Goal: Task Accomplishment & Management: Use online tool/utility

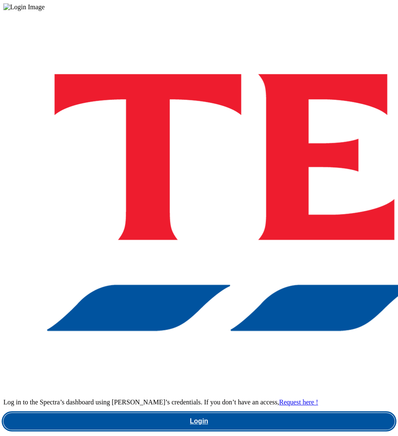
click at [214, 413] on link "Login" at bounding box center [199, 421] width 392 height 17
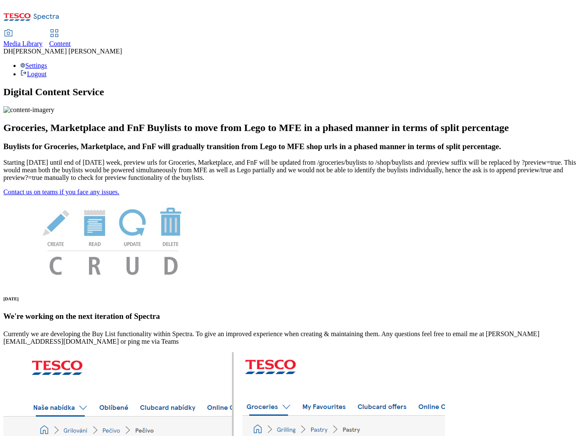
click at [71, 40] on span "Content" at bounding box center [59, 43] width 21 height 7
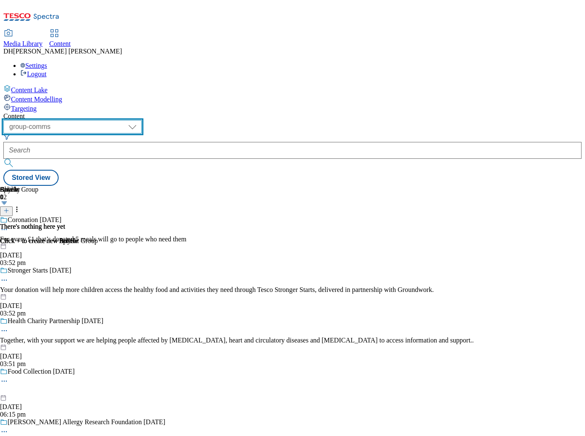
click at [140, 120] on select "dotcom-cz dotcom-hu dotcom-sk fnf-uk ghs-roi ghs-uk group-comms ighs-cz ighs-hu…" at bounding box center [72, 126] width 138 height 13
select select "ghs-uk"
click at [110, 120] on select "dotcom-cz dotcom-hu dotcom-sk fnf-uk ghs-roi ghs-uk group-comms ighs-cz ighs-hu…" at bounding box center [72, 126] width 138 height 13
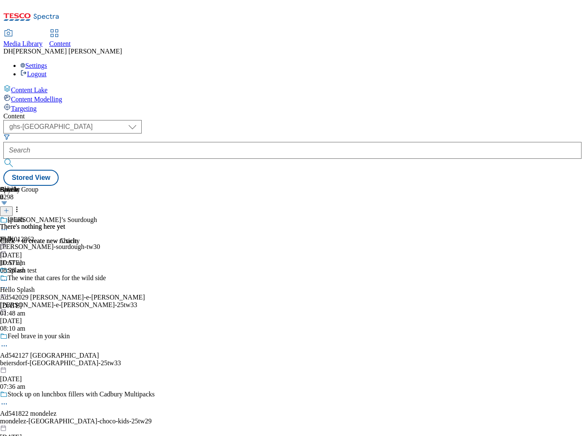
click at [37, 105] on span "Targeting" at bounding box center [24, 108] width 26 height 7
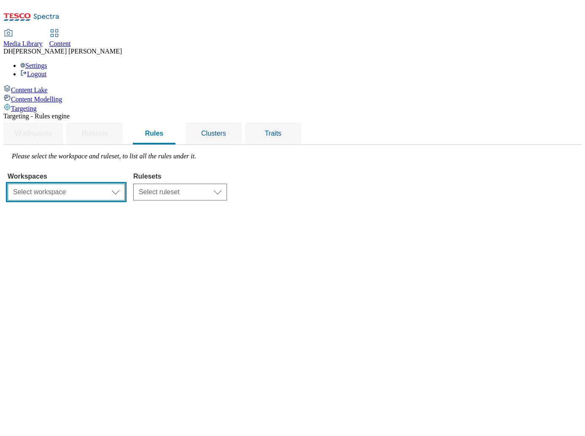
click at [125, 184] on select "Select workspace Content" at bounding box center [66, 192] width 117 height 17
select select "f510054f-adaa-4692-b570-80fa3897127a"
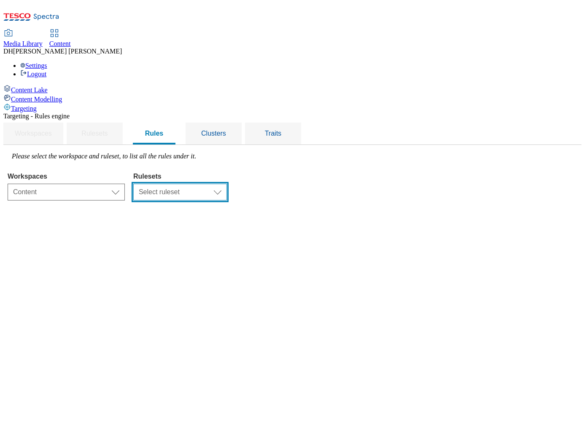
click at [227, 184] on select "Select ruleset CZ HU ROI SK UK" at bounding box center [180, 192] width 94 height 17
select select "7f9e739d-6abb-424f-b94f-4b375a3fe6e0"
click at [227, 184] on select "Select ruleset CZ HU ROI SK UK" at bounding box center [180, 192] width 94 height 17
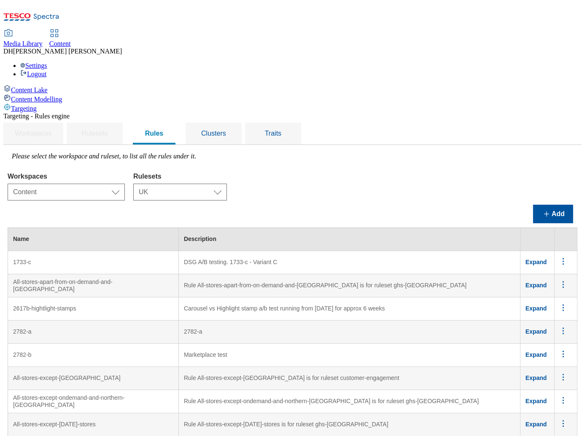
scroll to position [3144, 0]
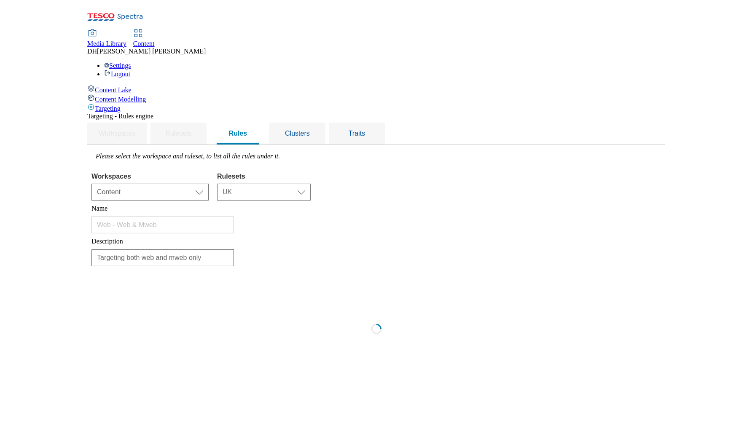
scroll to position [0, 0]
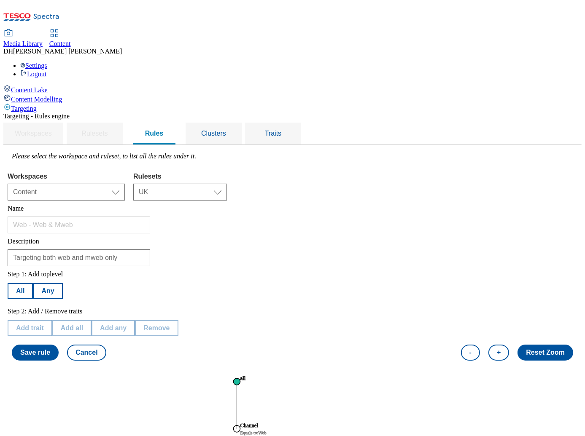
click at [266, 431] on tspan "Equals to : Web" at bounding box center [253, 433] width 26 height 5
click at [52, 320] on button "Edit trait" at bounding box center [30, 328] width 44 height 16
select select "channel"
select select "equals"
select select "web"
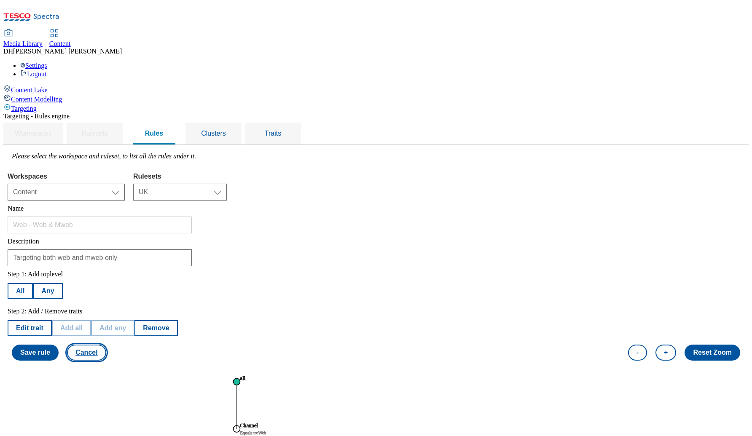
drag, startPoint x: 192, startPoint y: 292, endPoint x: 326, endPoint y: 233, distance: 146.1
click at [333, 266] on div "Step 1: Add toplevel All Any Step 2: Add / Remove traits Edit trait Add all Add…" at bounding box center [376, 315] width 737 height 99
click at [52, 320] on button "Edit trait" at bounding box center [30, 328] width 44 height 16
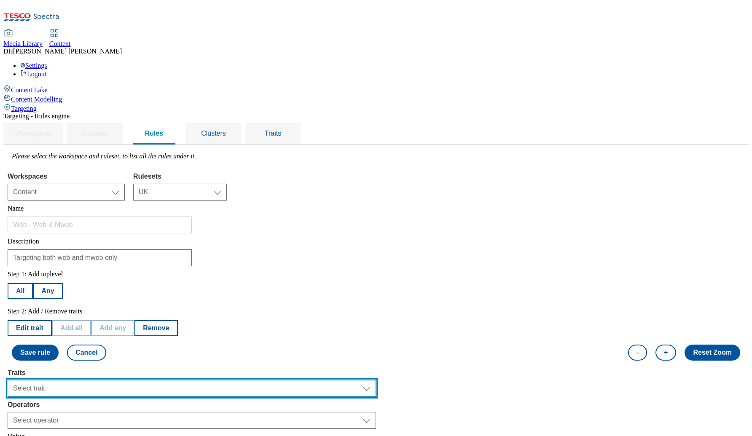
click at [168, 380] on select "Select trait Languages Operating System Content Type Variant ID Segments Channe…" at bounding box center [192, 388] width 368 height 17
click at [185, 380] on select "Select trait Languages Operating System Content Type Variant ID Segments Channe…" at bounding box center [192, 388] width 368 height 17
select select "variantId"
click at [114, 380] on select "Select trait Languages Operating System Content Type Variant ID Segments Channe…" at bounding box center [192, 388] width 368 height 17
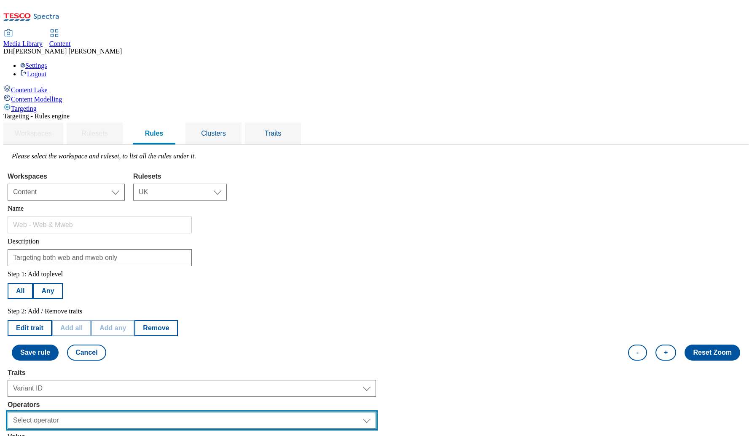
click at [169, 412] on select "Select operator Equals to Not Contains Not Equals Contains" at bounding box center [192, 420] width 368 height 17
select select "equals"
click at [114, 412] on select "Select operator Equals to Not Contains Not Equals Contains" at bounding box center [192, 420] width 368 height 17
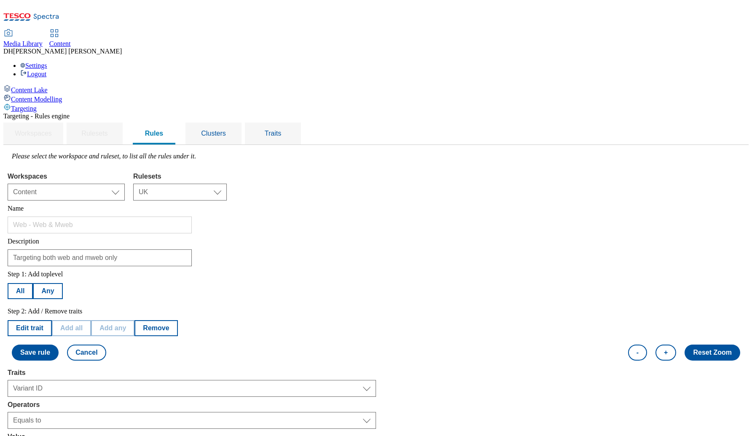
click at [106, 345] on button "Cancel" at bounding box center [86, 353] width 39 height 16
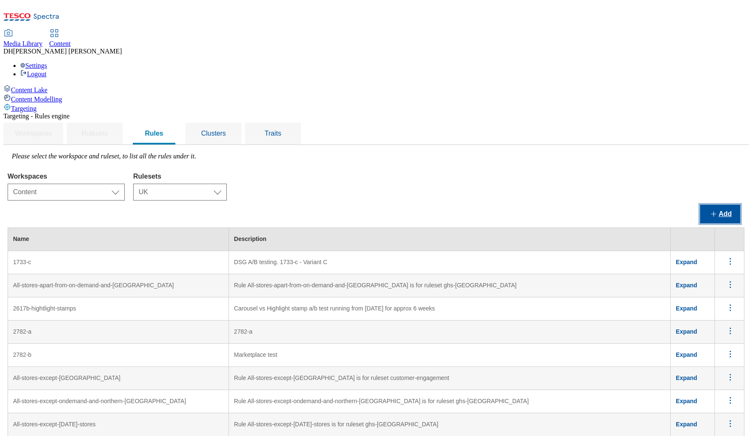
click at [584, 205] on button "Add" at bounding box center [720, 214] width 40 height 19
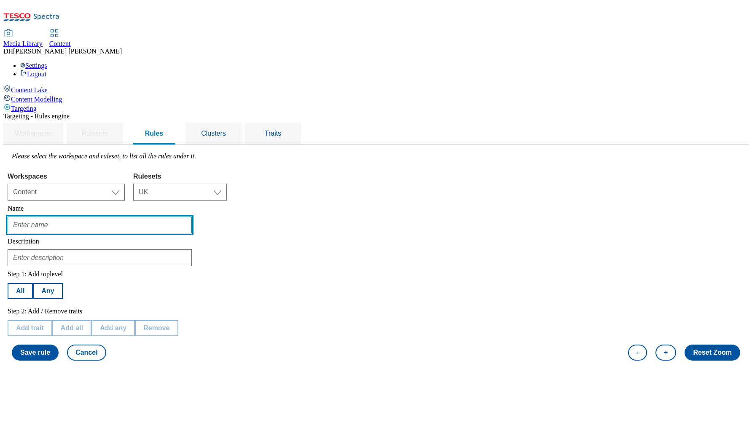
click at [162, 217] on input "text" at bounding box center [100, 225] width 184 height 17
paste input "Inspiration Roundels on Homepage (App): Entrypoints to category pages via: ‘New…"
type input "Inspiration Roundels on Homepage (App): Entrypoints to category pages via: ‘New…"
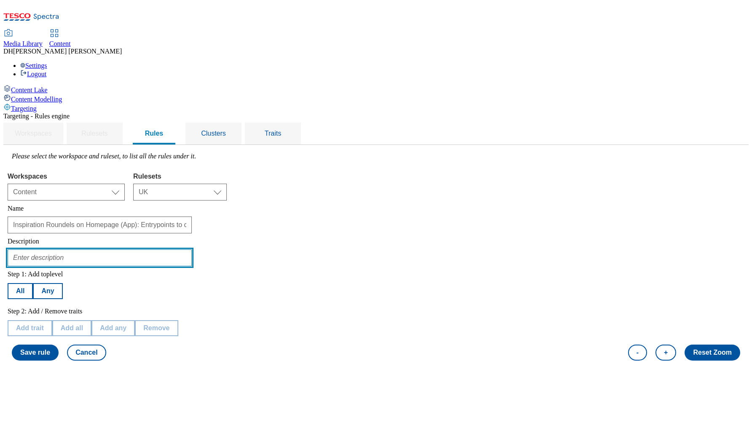
drag, startPoint x: 193, startPoint y: 192, endPoint x: 184, endPoint y: 197, distance: 9.6
click at [192, 250] on input "text" at bounding box center [100, 258] width 184 height 17
paste input "Entrypoints to category pages via: ‘New & Popular’ roundels on the Homepage (di…"
type input "Entrypoints to category pages via: ‘New & Popular’ roundels on the Homepage (di…"
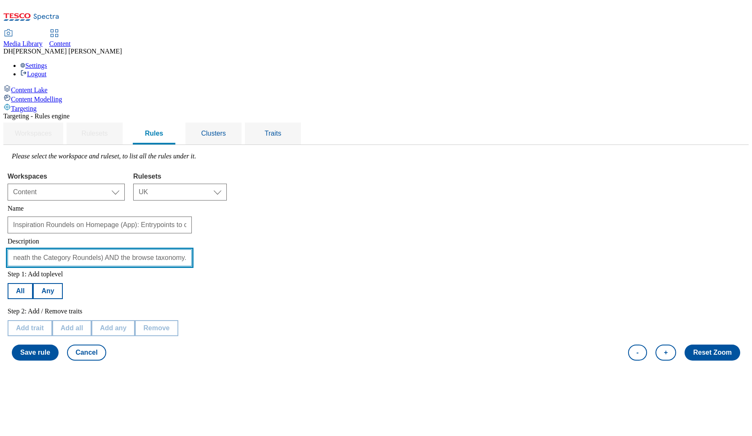
scroll to position [0, 0]
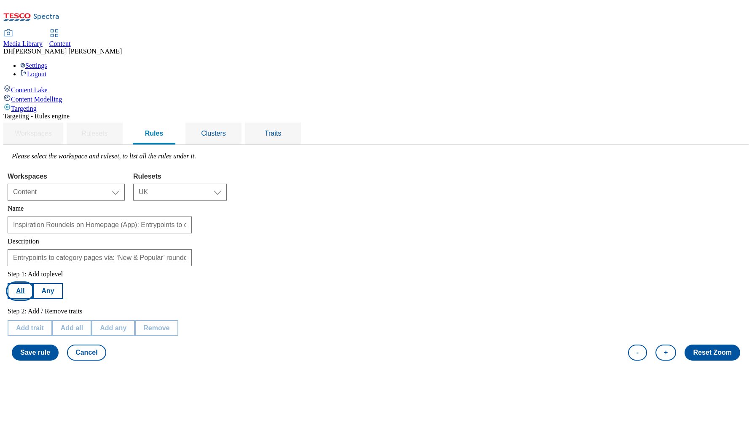
drag, startPoint x: 121, startPoint y: 227, endPoint x: 136, endPoint y: 267, distance: 42.8
click at [33, 283] on button "All" at bounding box center [20, 291] width 25 height 16
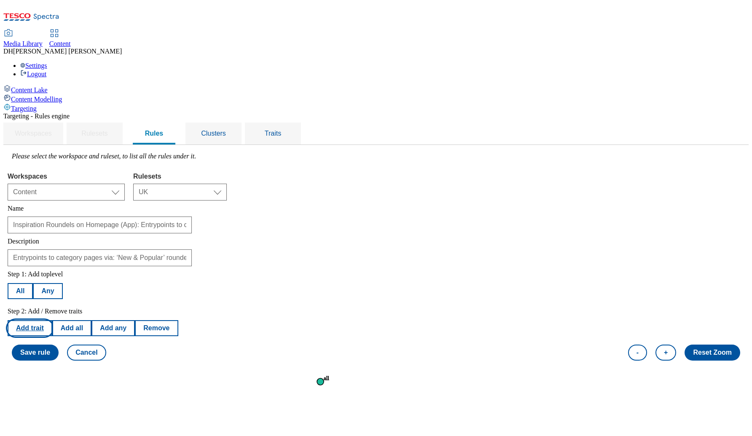
click at [52, 320] on button "Add trait" at bounding box center [30, 328] width 45 height 16
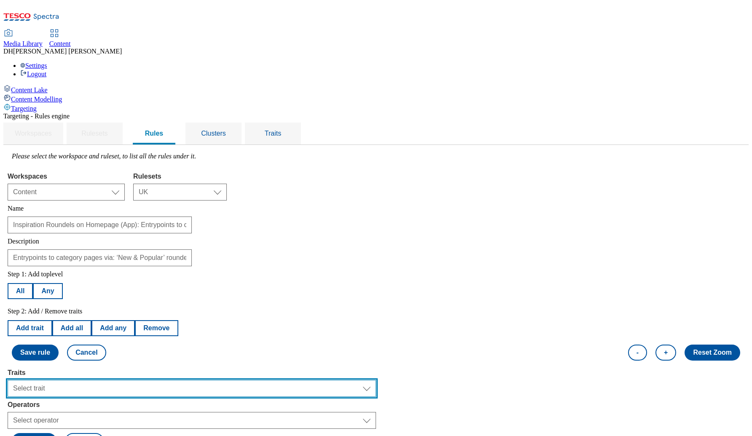
click at [150, 380] on select "Select trait Languages Operating System Content Type Variant ID Segments Channe…" at bounding box center [192, 388] width 368 height 17
select select "experimentId"
click at [114, 380] on select "Select trait Languages Operating System Content Type Variant ID Segments Channe…" at bounding box center [192, 388] width 368 height 17
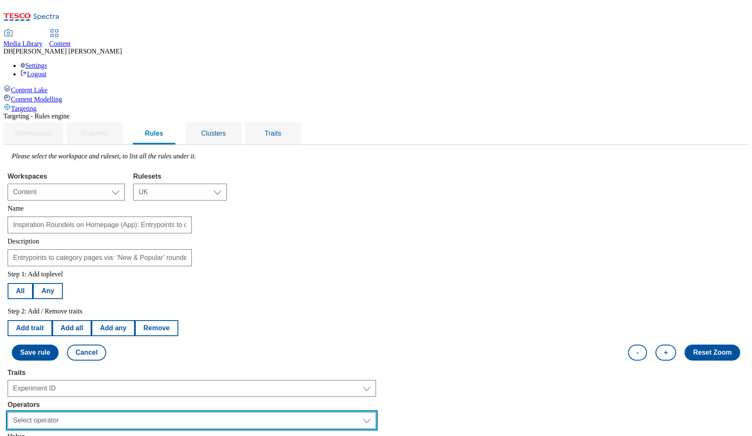
click at [156, 412] on select "Select operator Equals to Not Contains Not Equals Contains" at bounding box center [192, 420] width 368 height 17
select select "equals"
click at [114, 412] on select "Select operator Equals to Not Contains Not Equals Contains" at bounding box center [192, 420] width 368 height 17
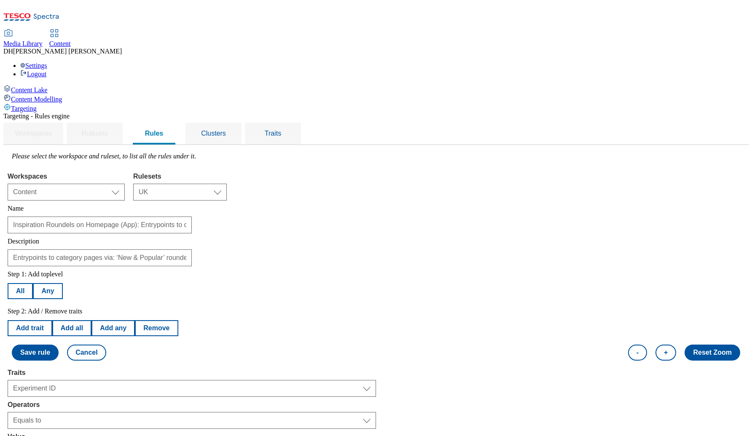
select select "2719"
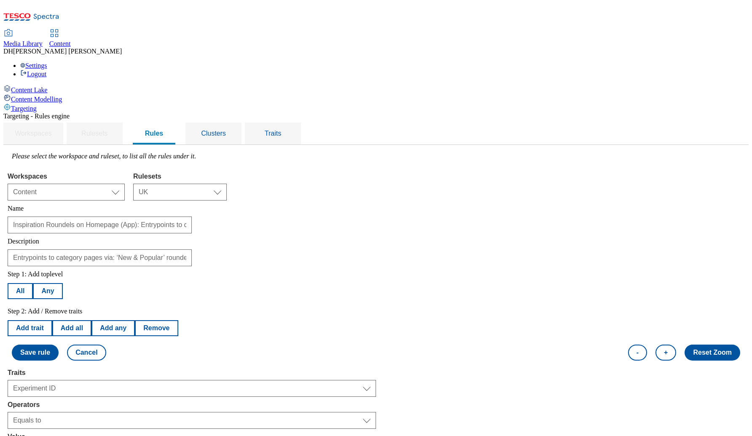
click at [324, 378] on circle at bounding box center [320, 381] width 7 height 7
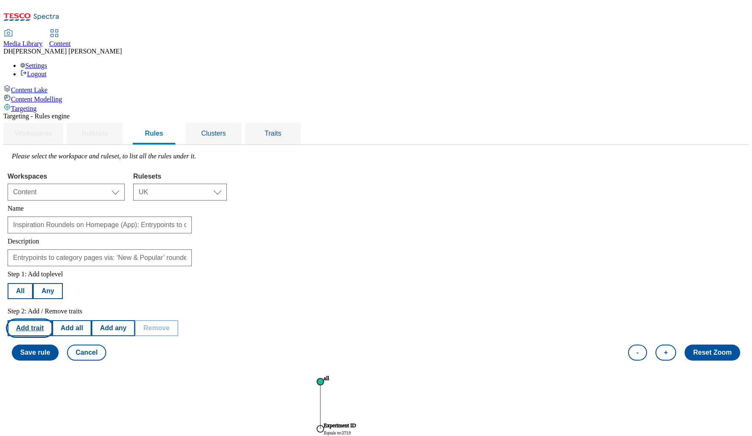
click at [52, 320] on button "Add trait" at bounding box center [30, 328] width 45 height 16
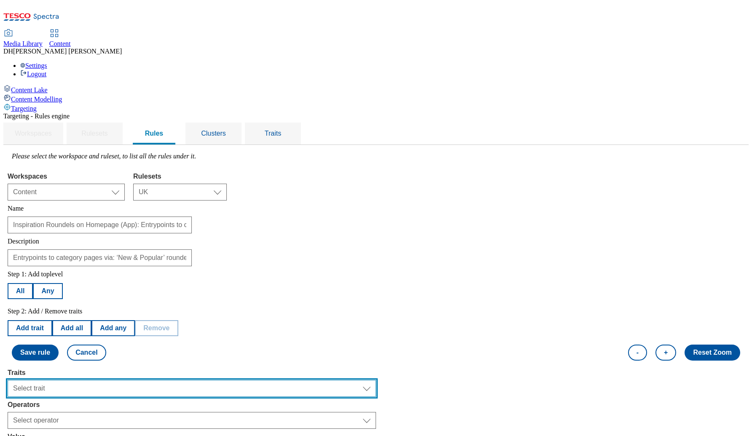
click at [152, 380] on select "Select trait Languages Operating System Content Type Variant ID Segments Channe…" at bounding box center [192, 388] width 368 height 17
select select "experimentId"
click at [114, 380] on select "Select trait Languages Operating System Content Type Variant ID Segments Channe…" at bounding box center [192, 388] width 368 height 17
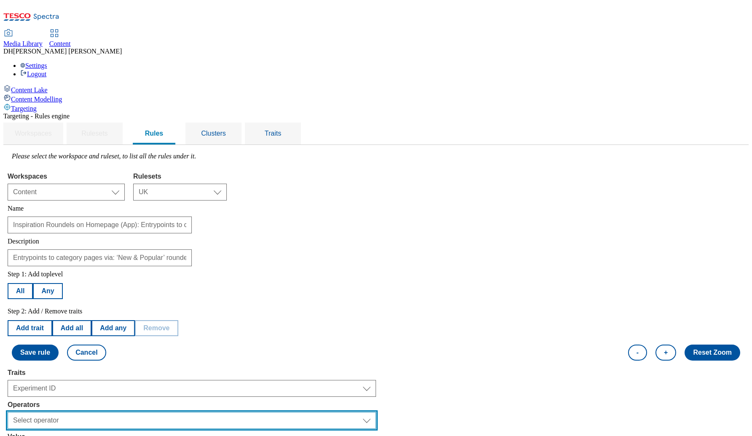
click at [149, 412] on select "Select operator Equals to Not Contains Not Equals Contains" at bounding box center [192, 420] width 368 height 17
select select "equals"
click at [114, 412] on select "Select operator Equals to Not Contains Not Equals Contains" at bounding box center [192, 420] width 368 height 17
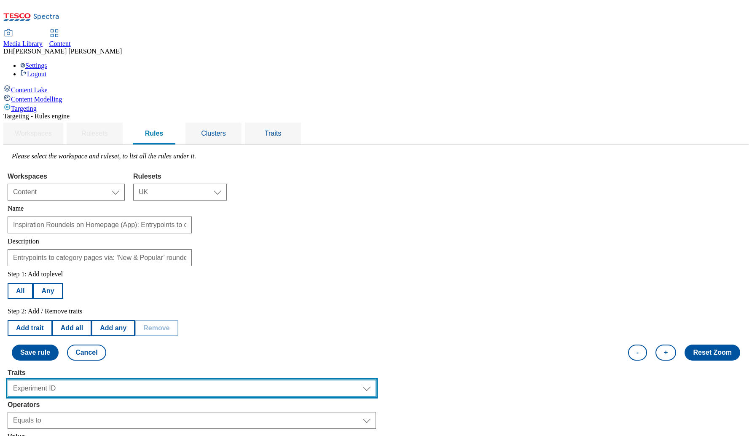
click at [172, 380] on select "Select trait Languages Operating System Content Type Variant ID Segments Channe…" at bounding box center [192, 388] width 368 height 17
select select "variantId"
click at [114, 380] on select "Select trait Languages Operating System Content Type Variant ID Segments Channe…" at bounding box center [192, 388] width 368 height 17
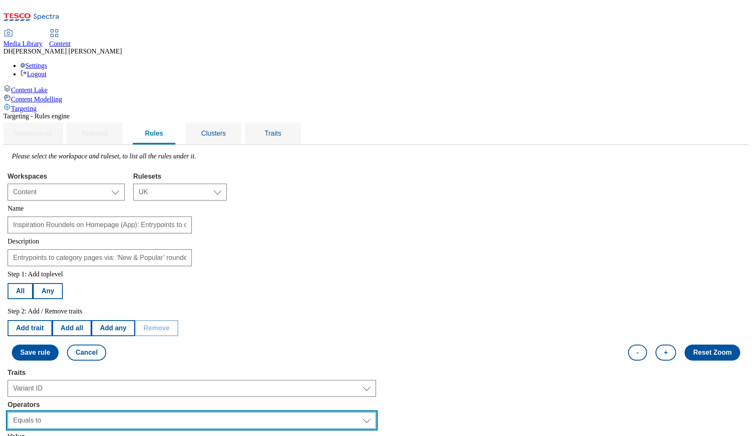
click at [148, 412] on select "Select operator Equals to Not Contains Not Equals Contains" at bounding box center [192, 420] width 368 height 17
click at [114, 412] on select "Select operator Equals to Not Contains Not Equals Contains" at bounding box center [192, 420] width 368 height 17
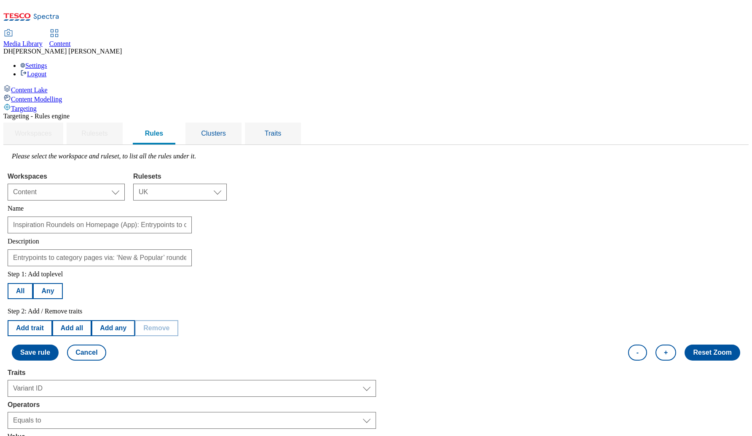
select select "2719-b"
click at [409, 266] on div "Step 1: Add toplevel All Any Step 2: Add / Remove traits Add trait Add all Add …" at bounding box center [376, 315] width 737 height 99
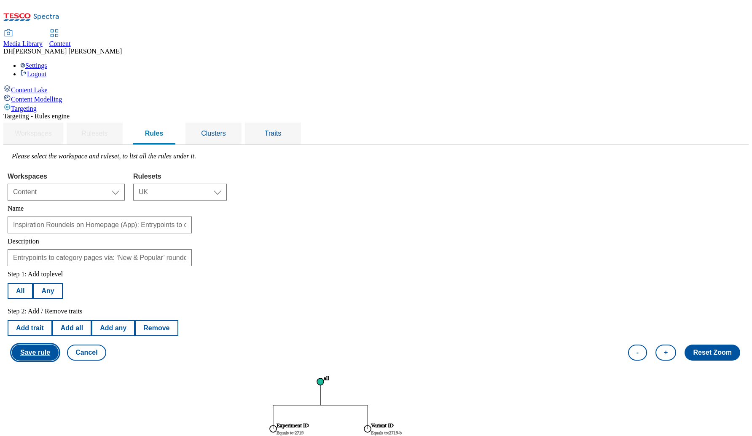
click at [59, 345] on button "Save rule" at bounding box center [35, 353] width 47 height 16
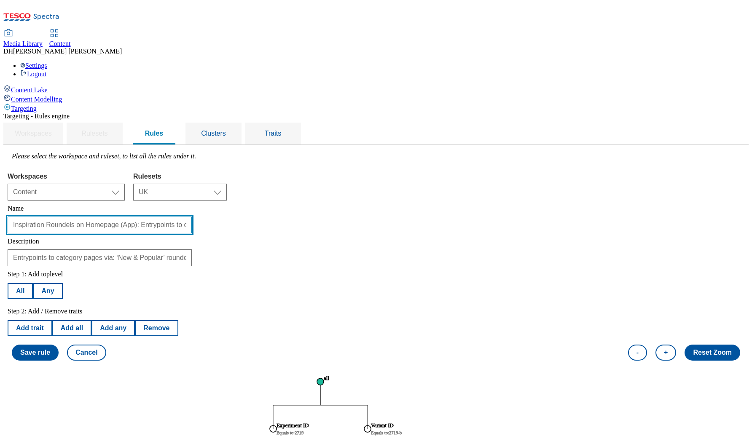
drag, startPoint x: 118, startPoint y: 162, endPoint x: 183, endPoint y: 158, distance: 64.6
click at [183, 217] on input "Inspiration Roundels on Homepage (App): Entrypoints to category pages via: ‘New…" at bounding box center [100, 225] width 184 height 17
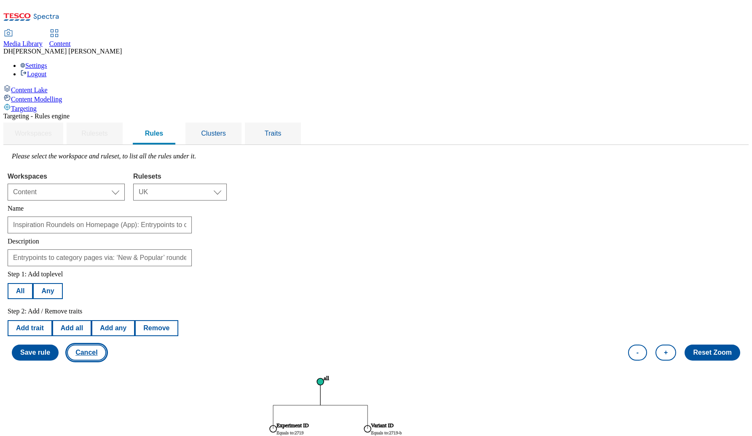
click at [106, 345] on button "Cancel" at bounding box center [86, 353] width 39 height 16
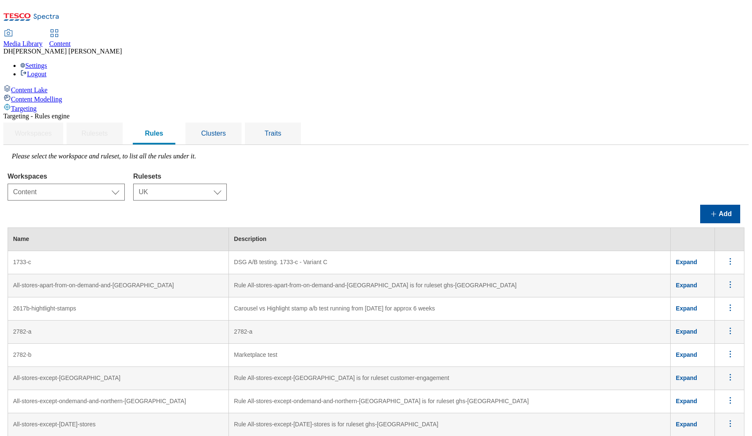
scroll to position [1516, 0]
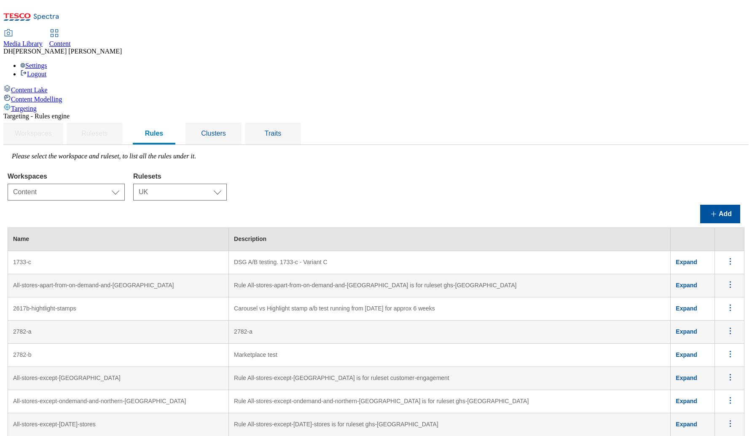
drag, startPoint x: 483, startPoint y: 317, endPoint x: 145, endPoint y: 278, distance: 341.1
drag, startPoint x: 116, startPoint y: 256, endPoint x: 215, endPoint y: 252, distance: 98.7
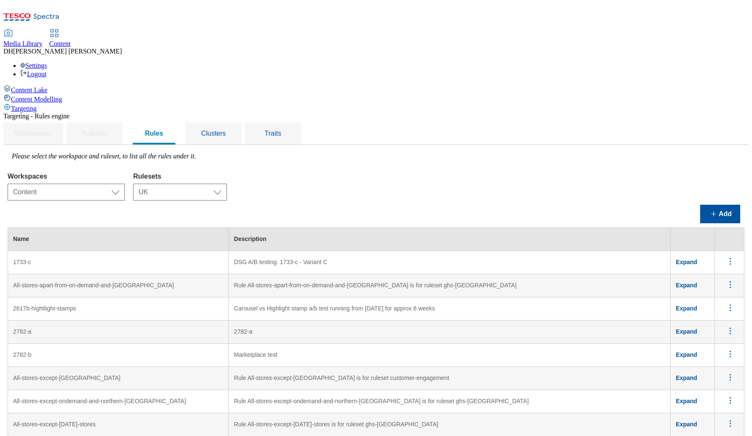
copy td "Inspiration Roundels on Homepage"
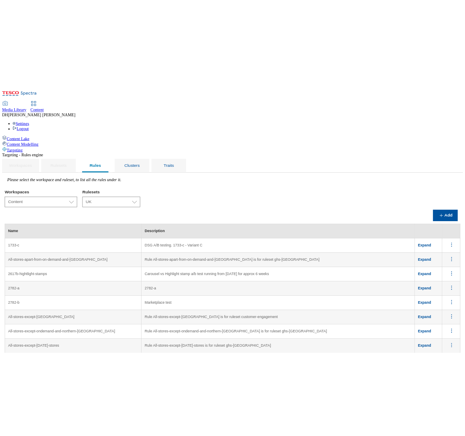
scroll to position [0, 0]
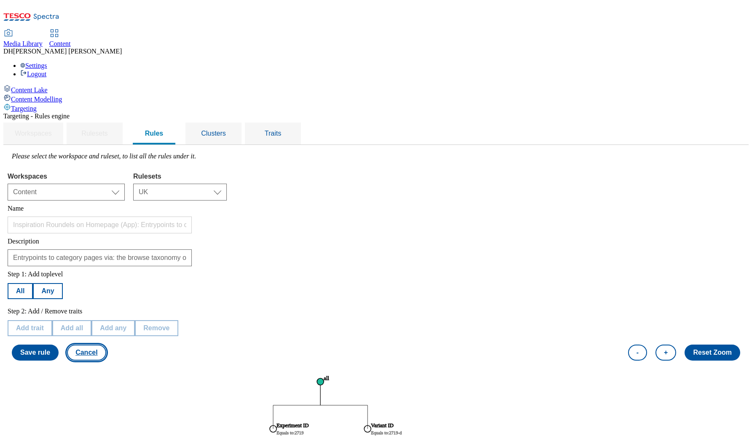
click at [106, 345] on button "Cancel" at bounding box center [86, 353] width 39 height 16
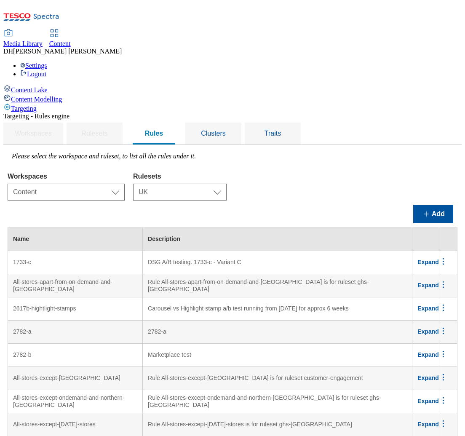
scroll to position [71, 0]
click at [251, 321] on td "2782-a" at bounding box center [278, 332] width 270 height 23
drag, startPoint x: 162, startPoint y: 283, endPoint x: 132, endPoint y: 132, distance: 154.2
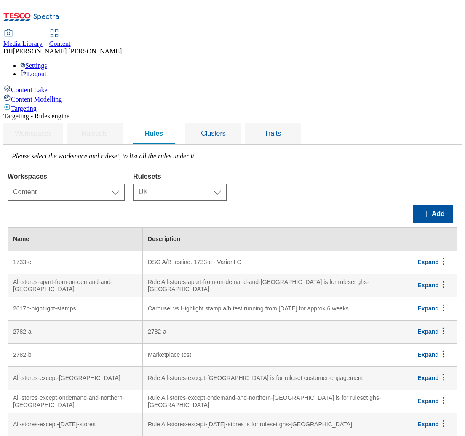
drag, startPoint x: 164, startPoint y: 285, endPoint x: 121, endPoint y: 269, distance: 44.9
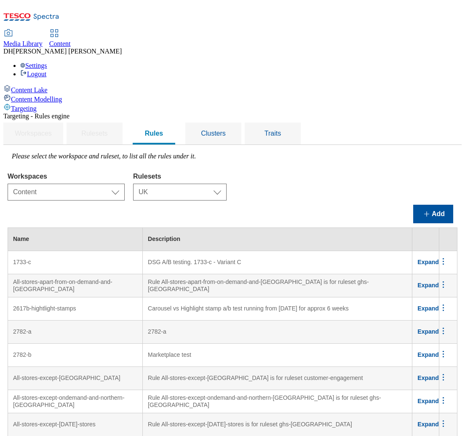
scroll to position [1624, 0]
drag, startPoint x: 120, startPoint y: 158, endPoint x: 207, endPoint y: 247, distance: 124.3
